Goal: Book appointment/travel/reservation

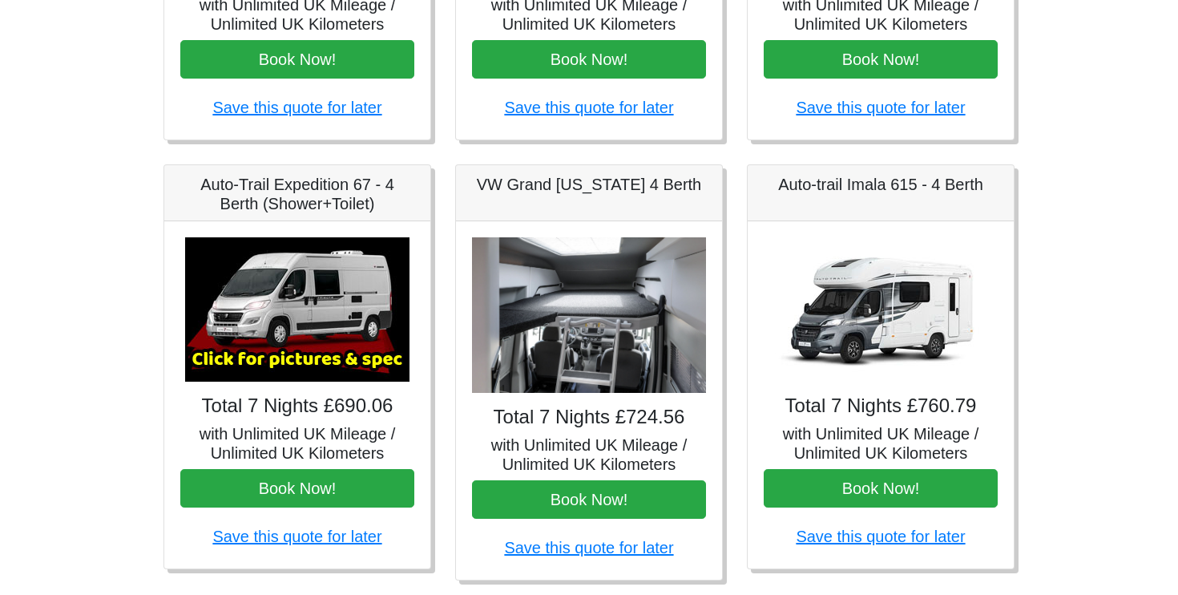
scroll to position [528, 0]
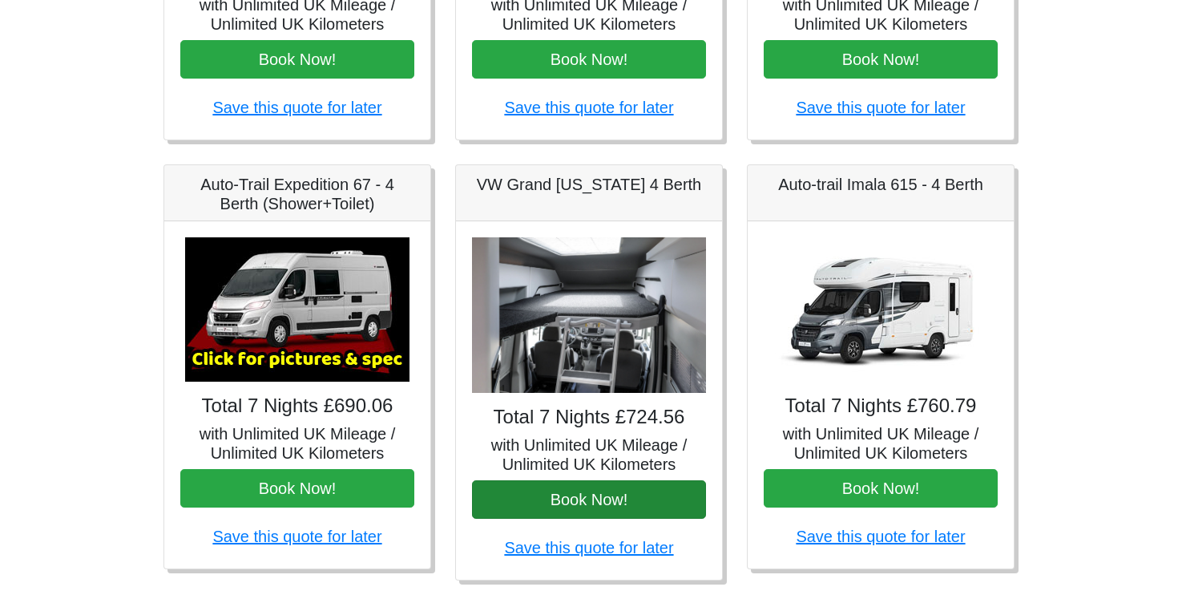
click at [619, 498] on button "Book Now!" at bounding box center [589, 499] width 234 height 38
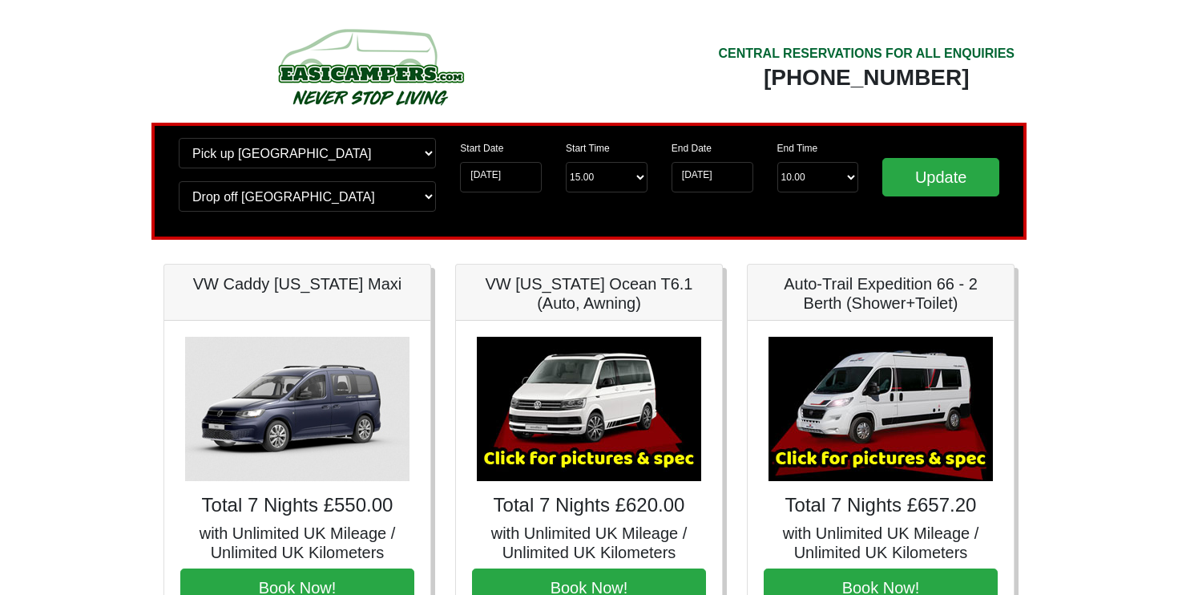
scroll to position [0, 0]
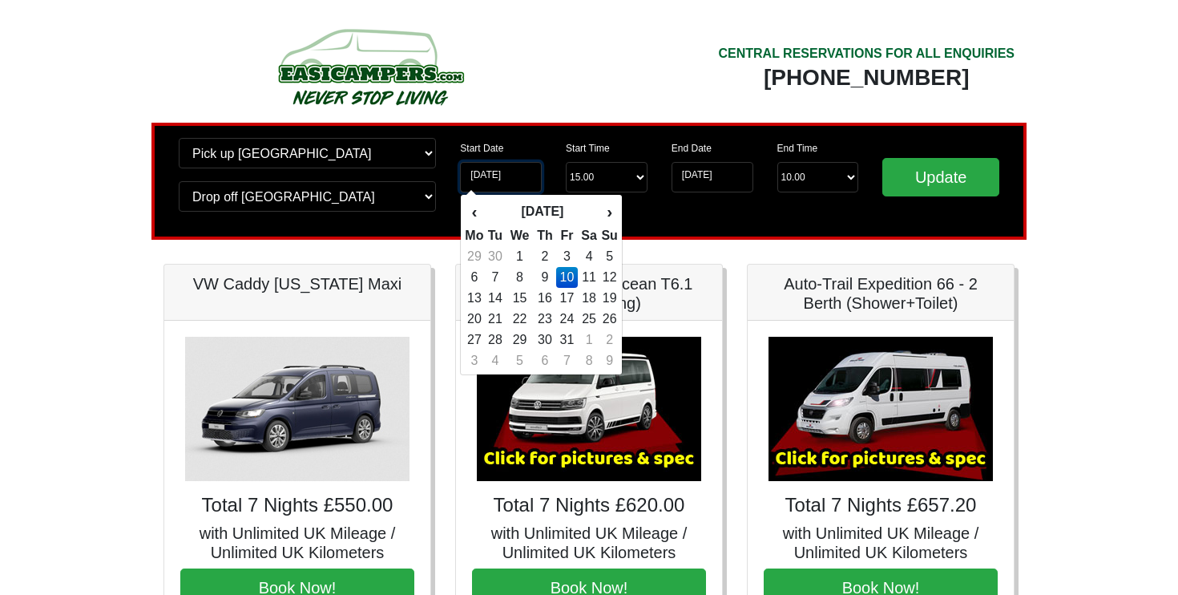
click at [511, 180] on input "10-10-2025" at bounding box center [501, 177] width 82 height 30
click at [550, 279] on td "9" at bounding box center [545, 277] width 23 height 21
type input "[DATE]"
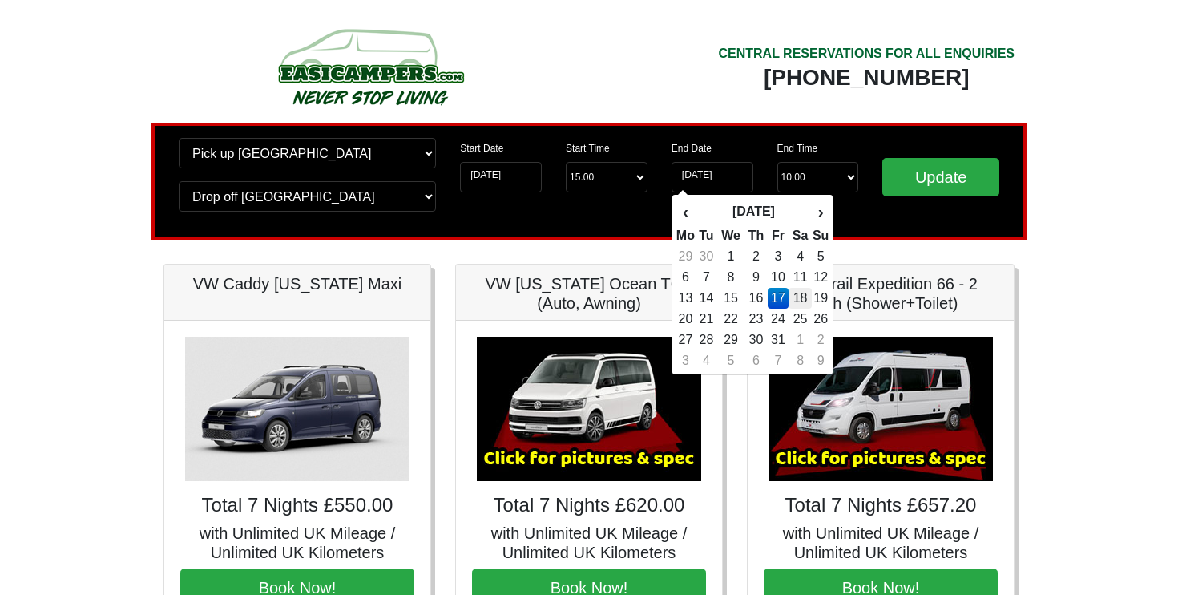
click at [802, 300] on td "18" at bounding box center [800, 298] width 23 height 21
type input "[DATE]"
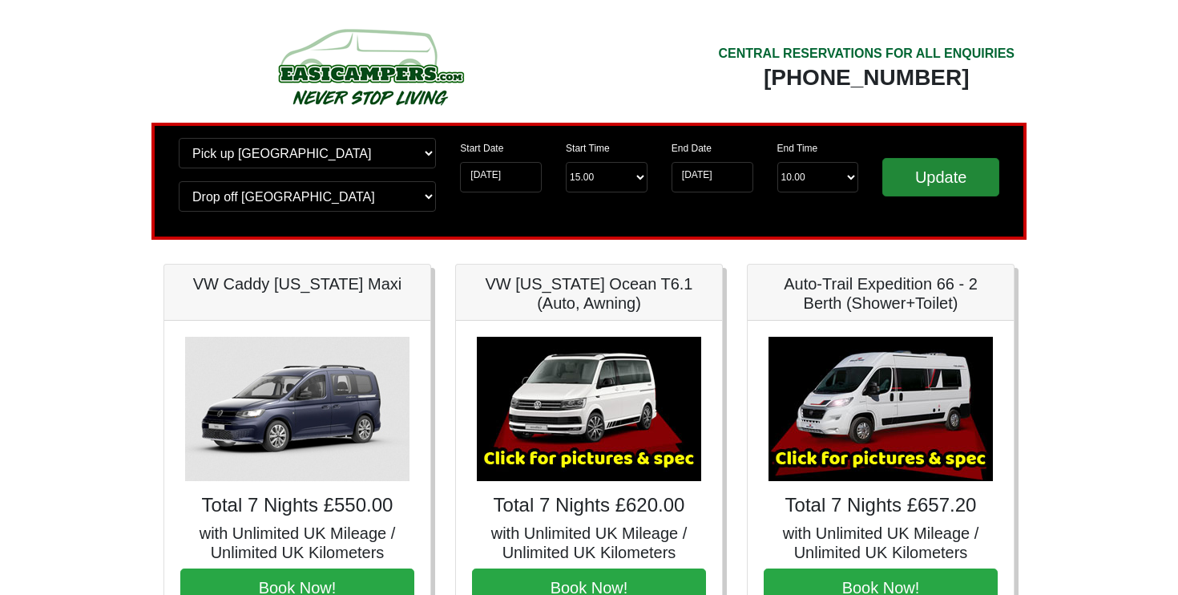
click at [968, 178] on input "Update" at bounding box center [940, 177] width 117 height 38
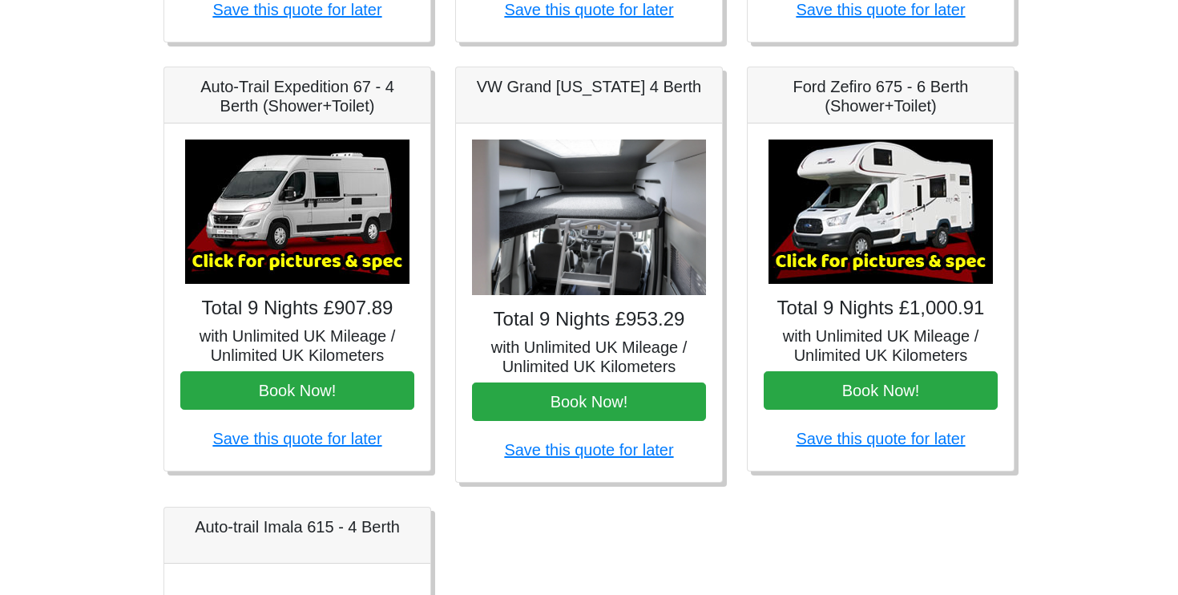
scroll to position [625, 0]
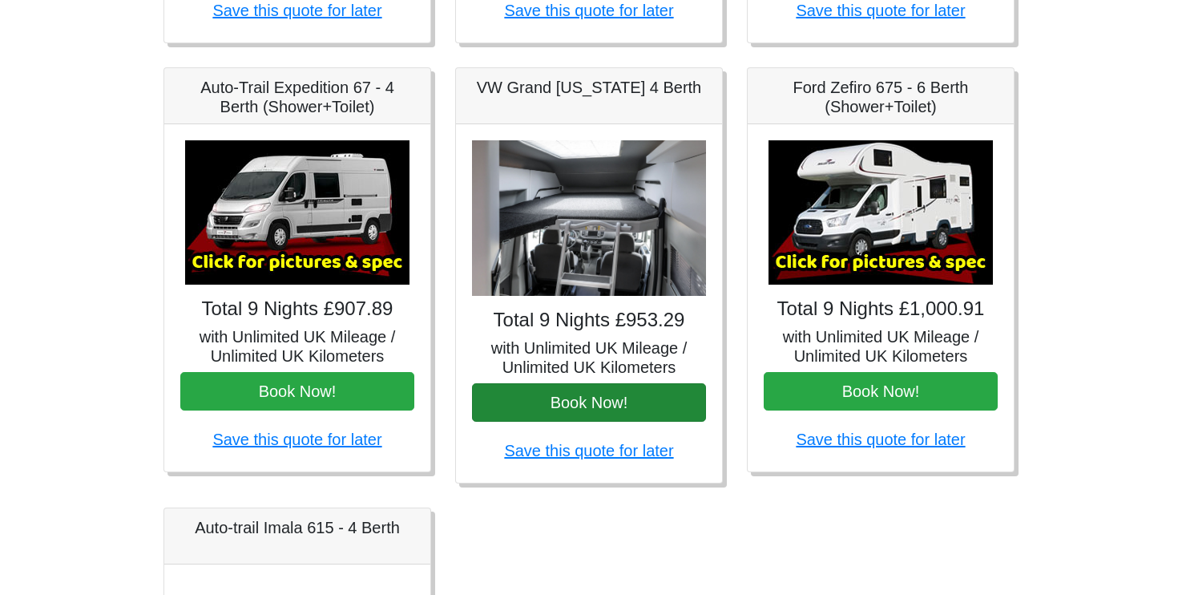
click at [644, 410] on button "Book Now!" at bounding box center [589, 402] width 234 height 38
click at [595, 223] on img at bounding box center [589, 218] width 234 height 156
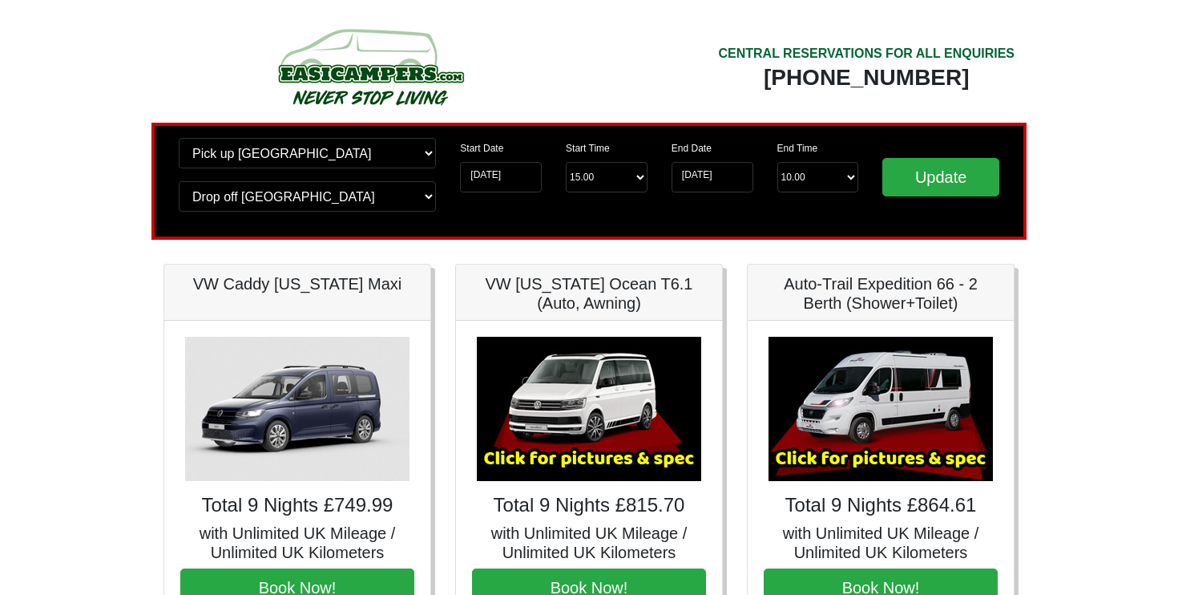
scroll to position [0, 0]
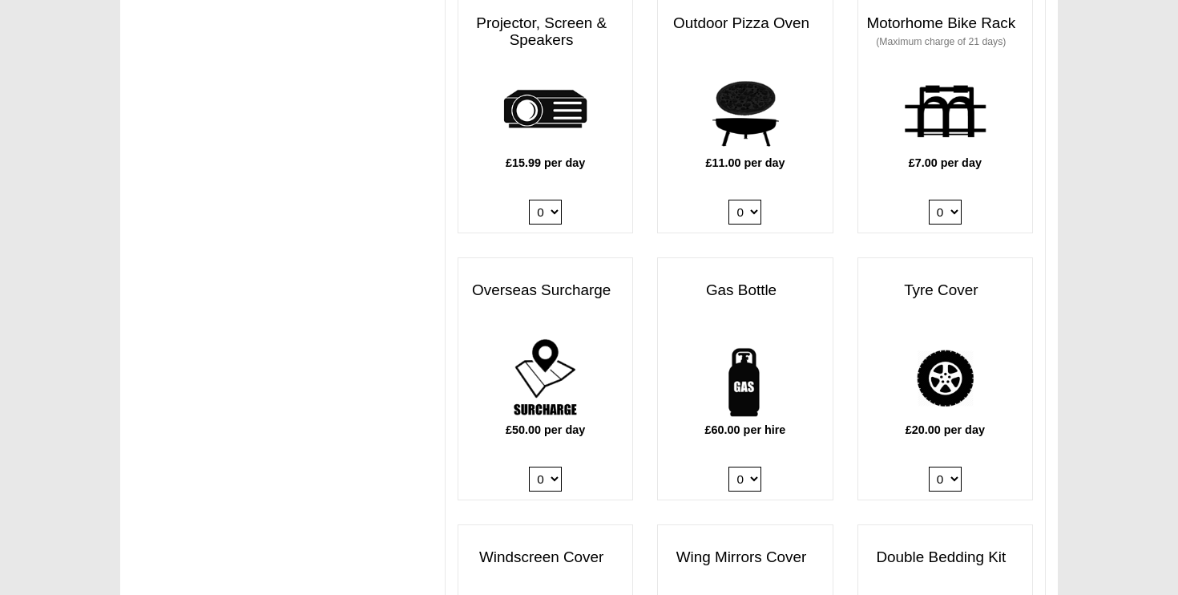
scroll to position [859, 0]
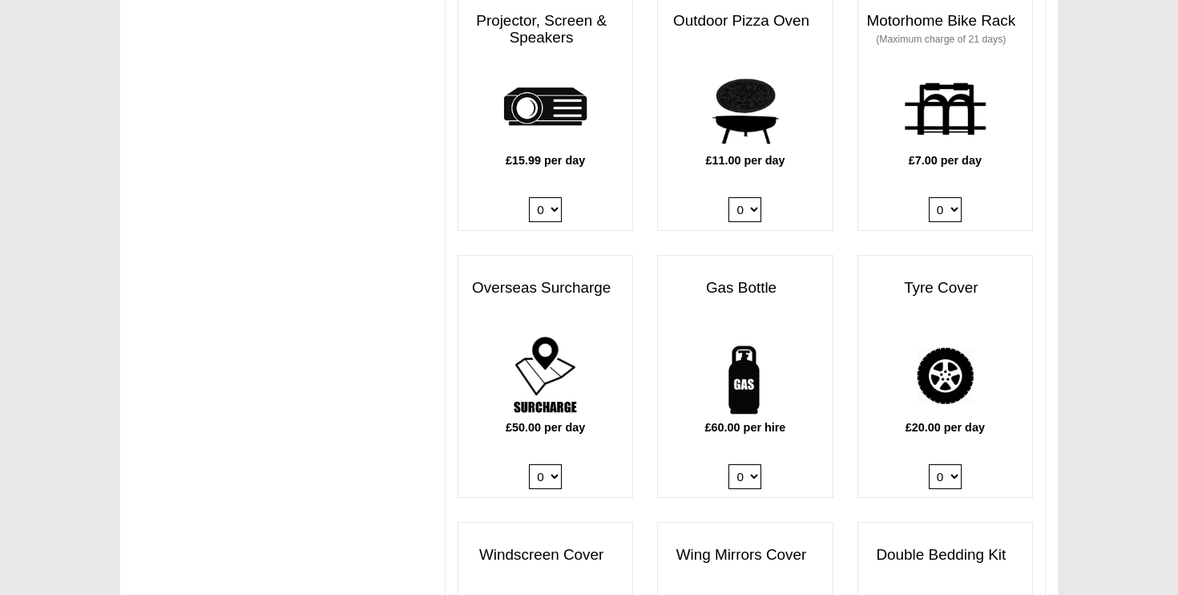
select select "Gas Bottle x QTY 1 @ 60.00 GBP per hire."
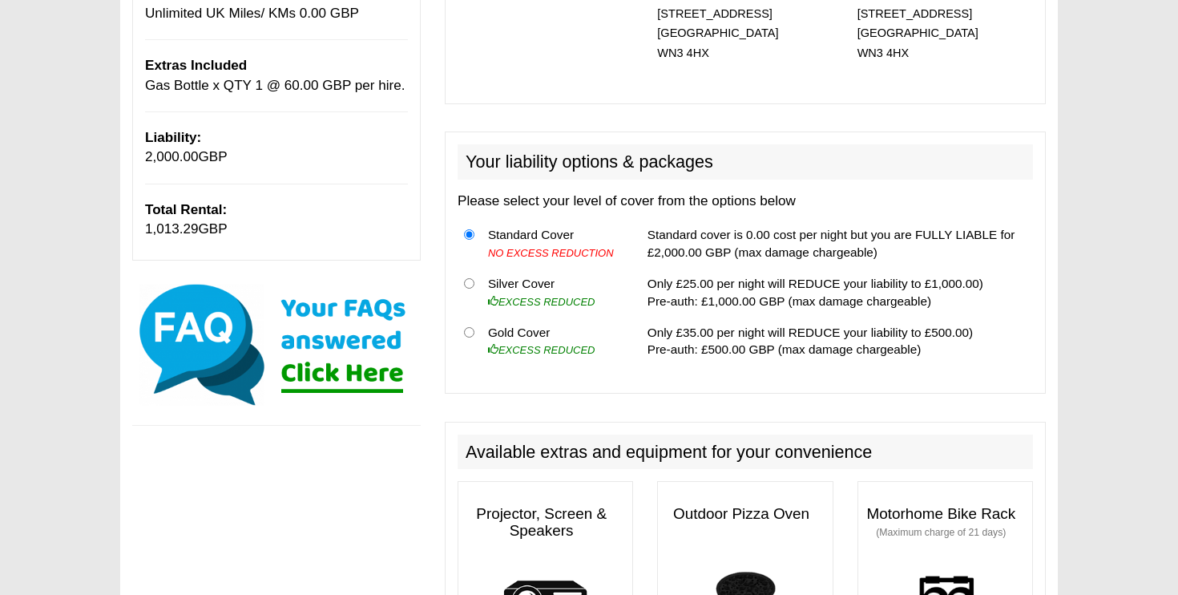
scroll to position [386, 0]
